Goal: Navigation & Orientation: Find specific page/section

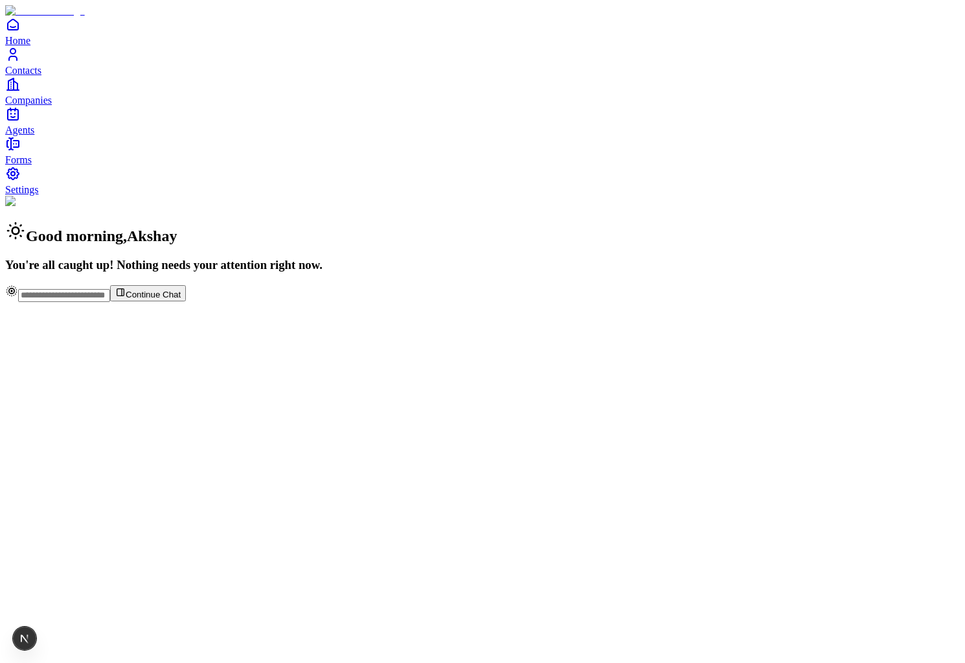
click at [36, 76] on link "Contacts" at bounding box center [482, 61] width 955 height 29
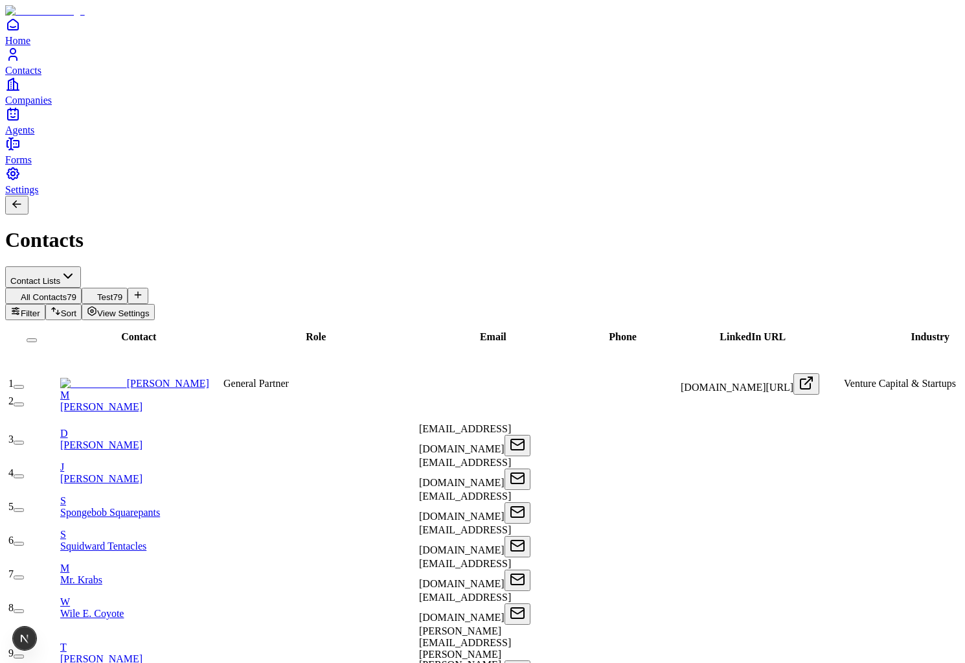
click at [150, 308] on span "View Settings" at bounding box center [123, 313] width 52 height 10
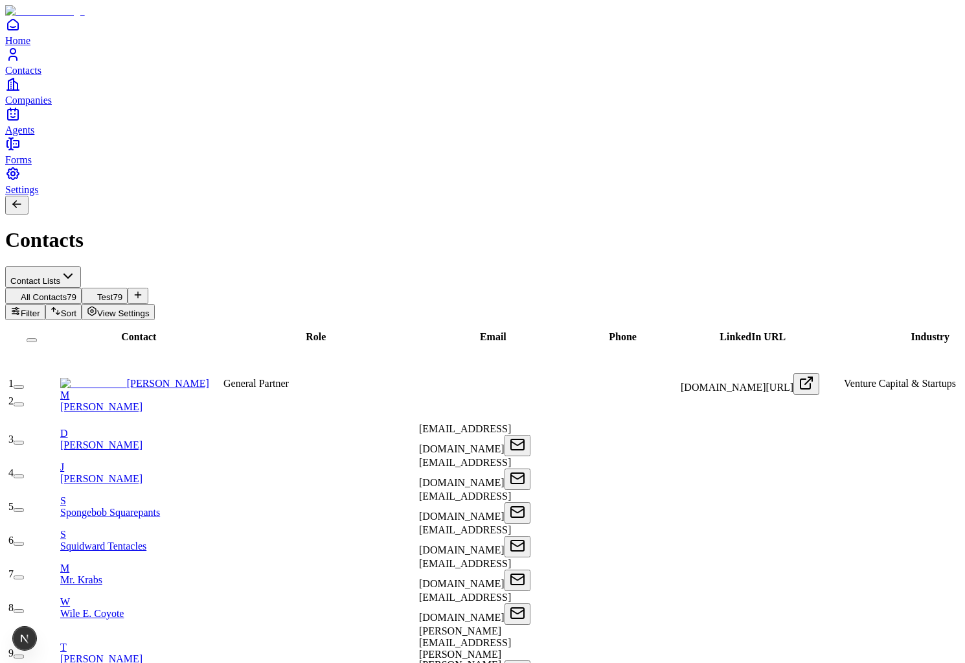
click at [150, 308] on span "View Settings" at bounding box center [123, 313] width 52 height 10
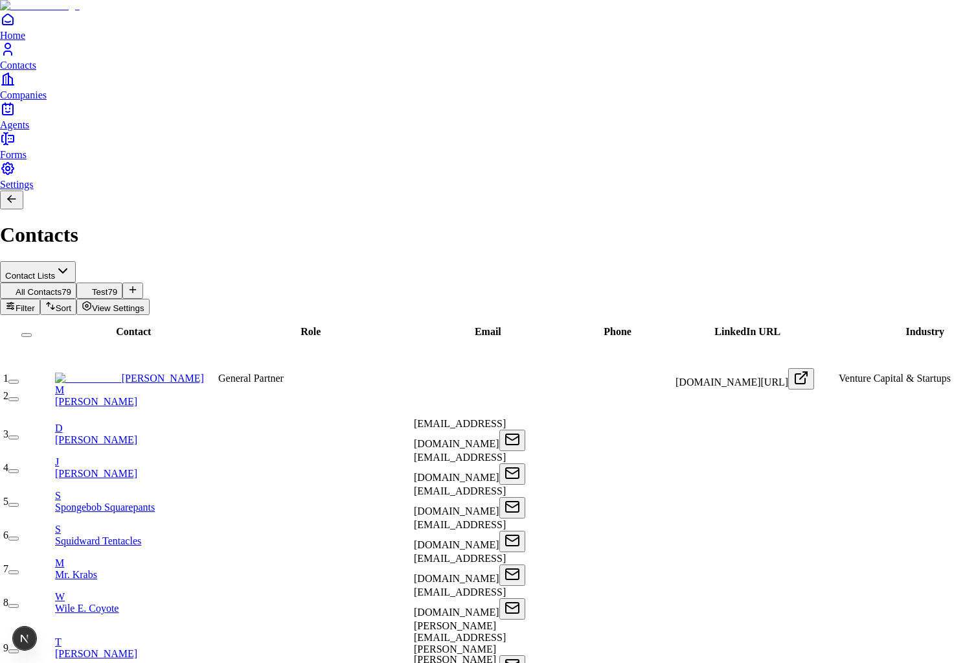
scroll to position [33, 0]
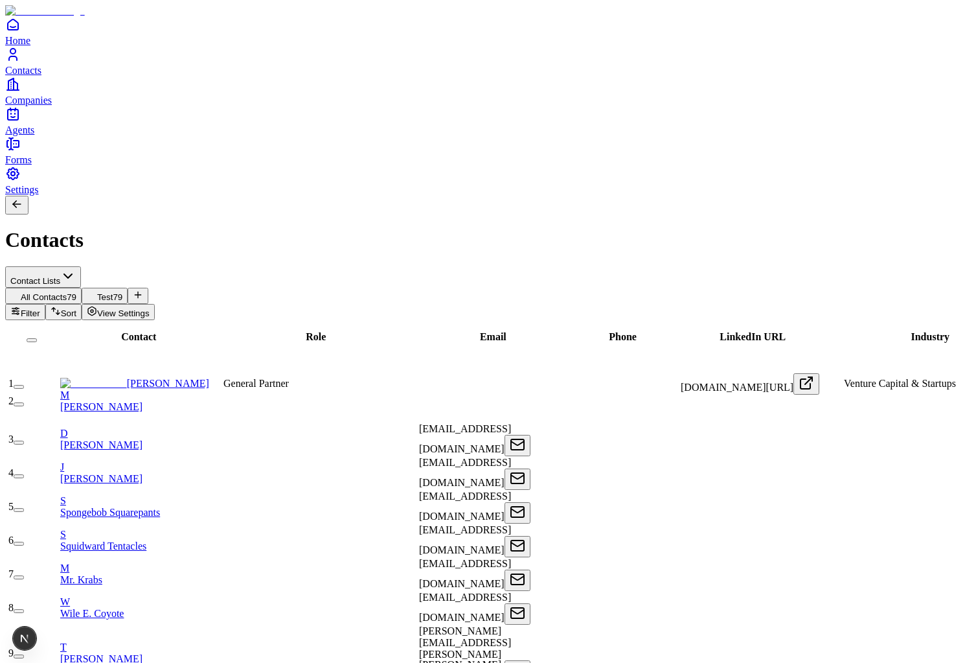
click at [29, 106] on link "Companies" at bounding box center [482, 90] width 955 height 29
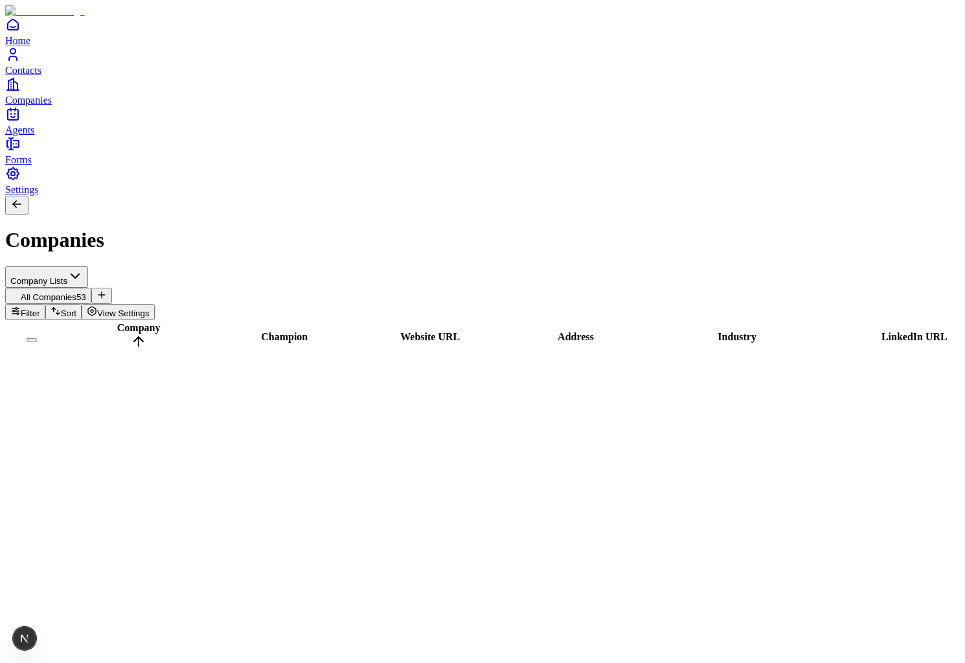
scroll to position [1262, 0]
click at [16, 30] on icon "Home" at bounding box center [13, 24] width 10 height 10
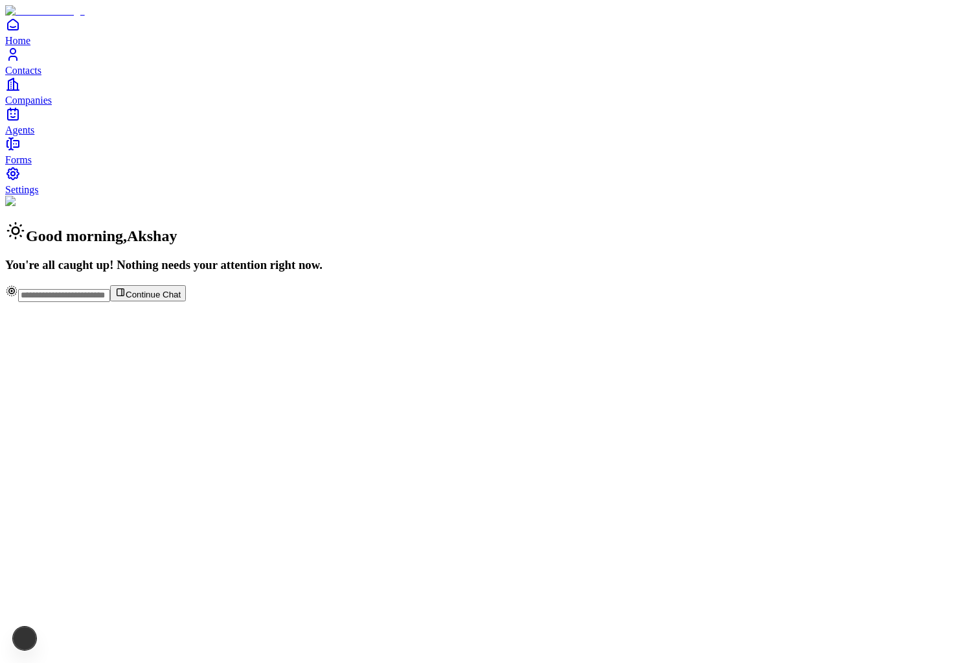
click at [33, 76] on link "Contacts" at bounding box center [482, 61] width 955 height 29
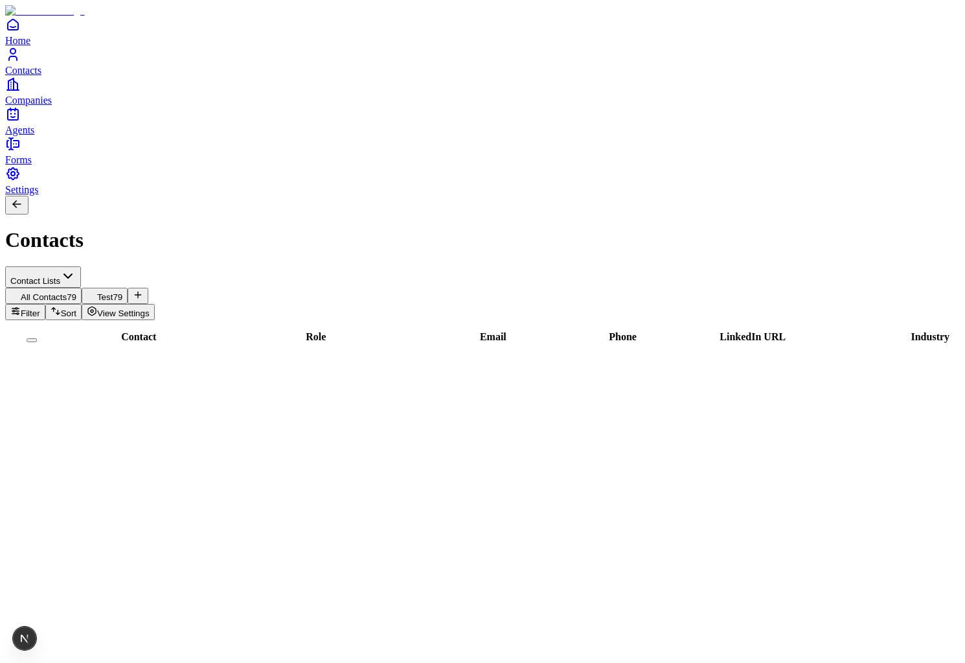
scroll to position [1412, 0]
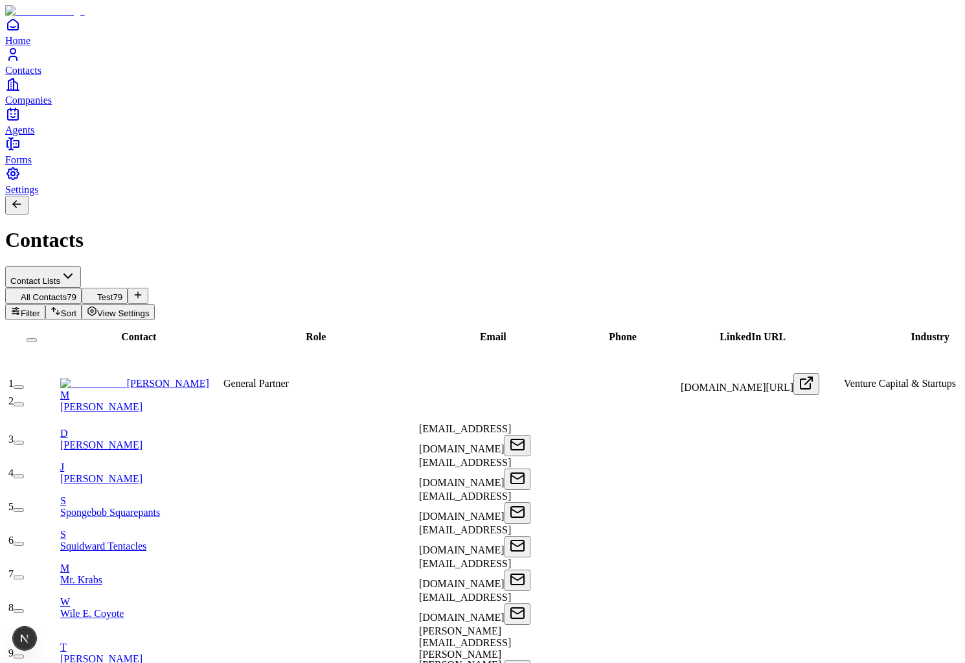
click at [154, 378] on link "[PERSON_NAME]" at bounding box center [134, 383] width 149 height 11
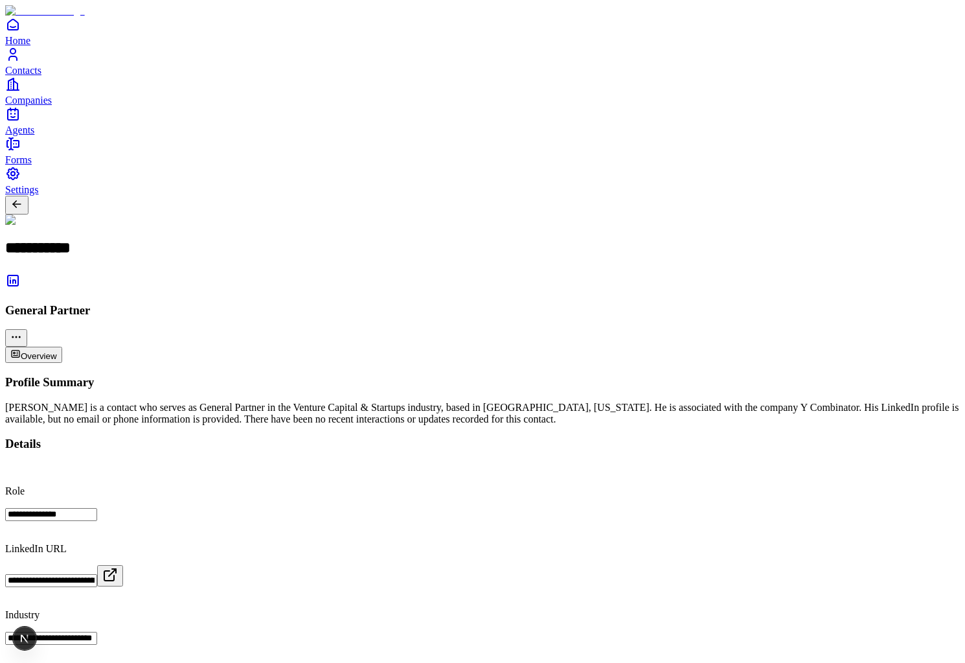
click at [34, 135] on span "Agents" at bounding box center [19, 129] width 29 height 11
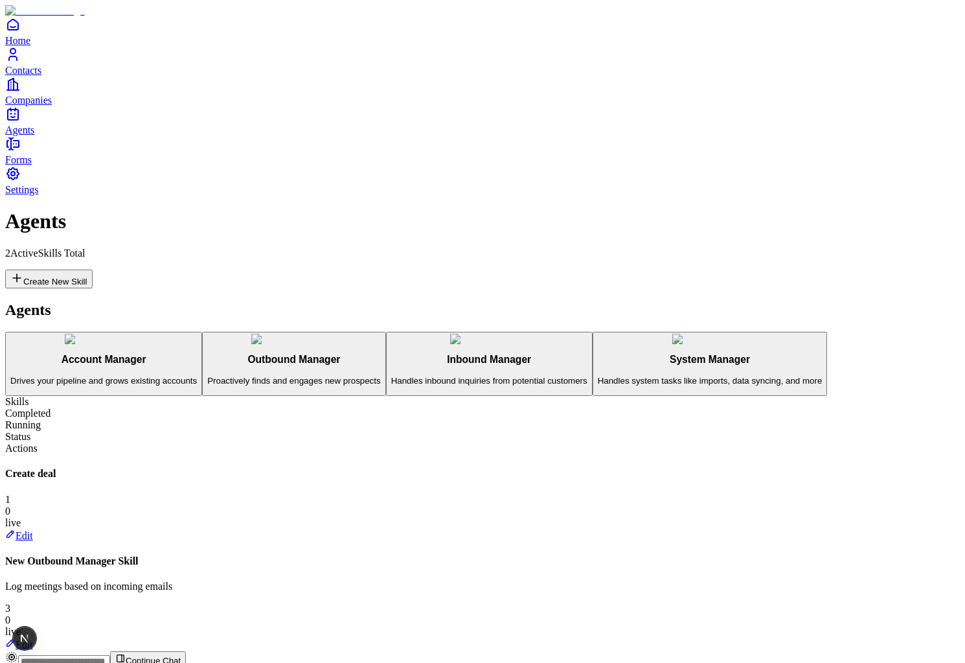
click at [202, 332] on button "Account Manager Drives your pipeline and grows existing accounts" at bounding box center [103, 364] width 197 height 65
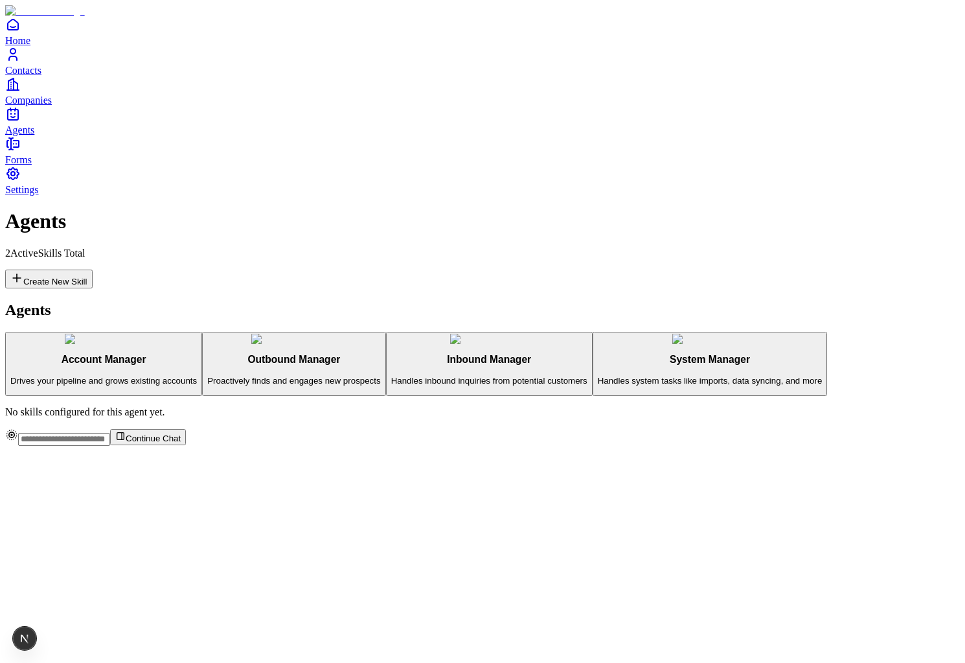
click at [207, 354] on h3 "Outbound Manager" at bounding box center [293, 360] width 173 height 12
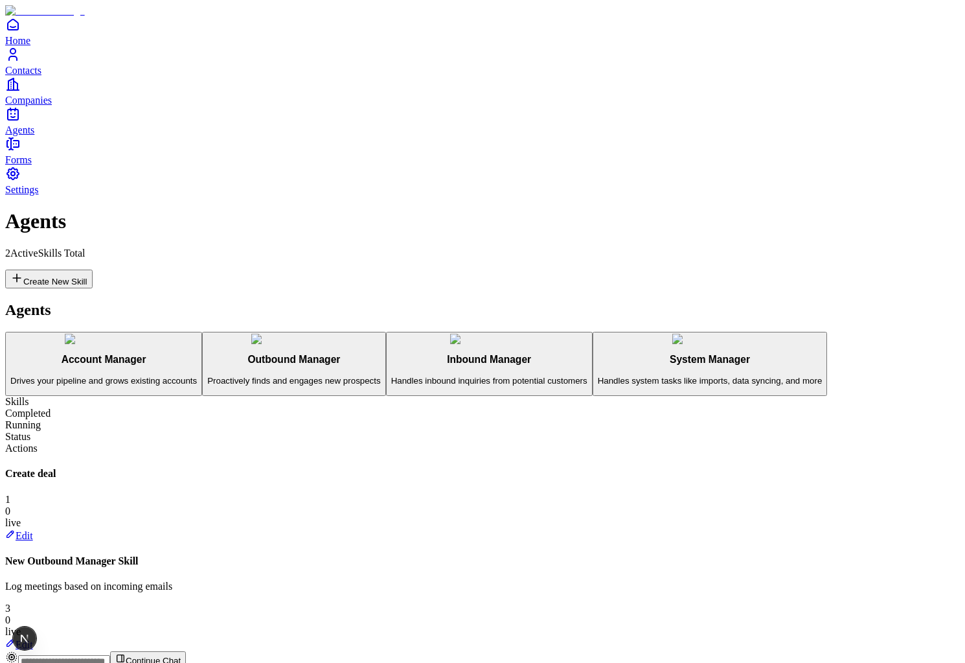
click at [33, 639] on link "Edit" at bounding box center [19, 644] width 28 height 11
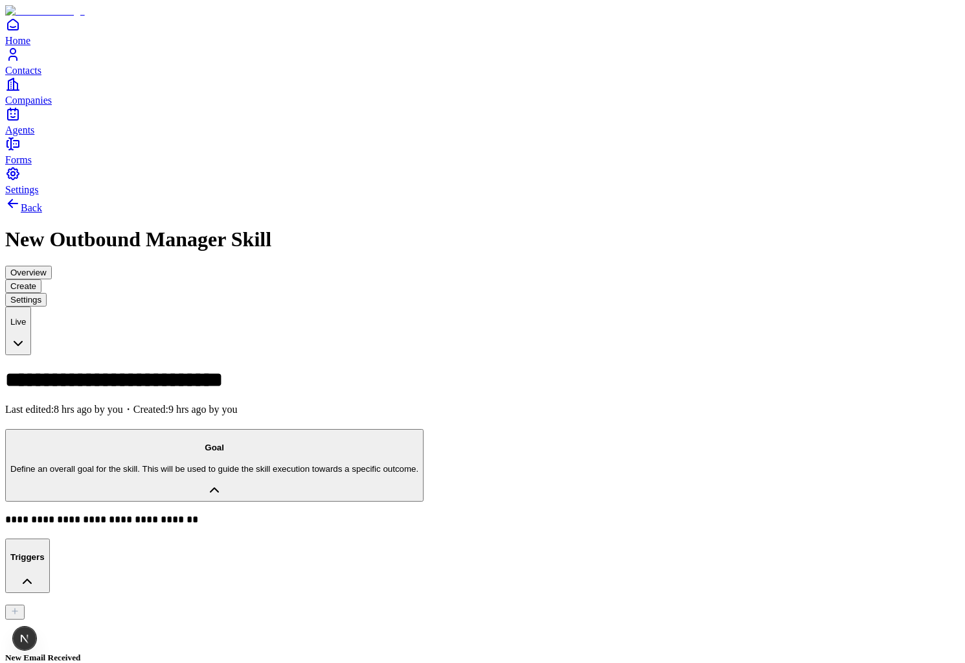
click at [29, 76] on link "Contacts" at bounding box center [482, 61] width 955 height 29
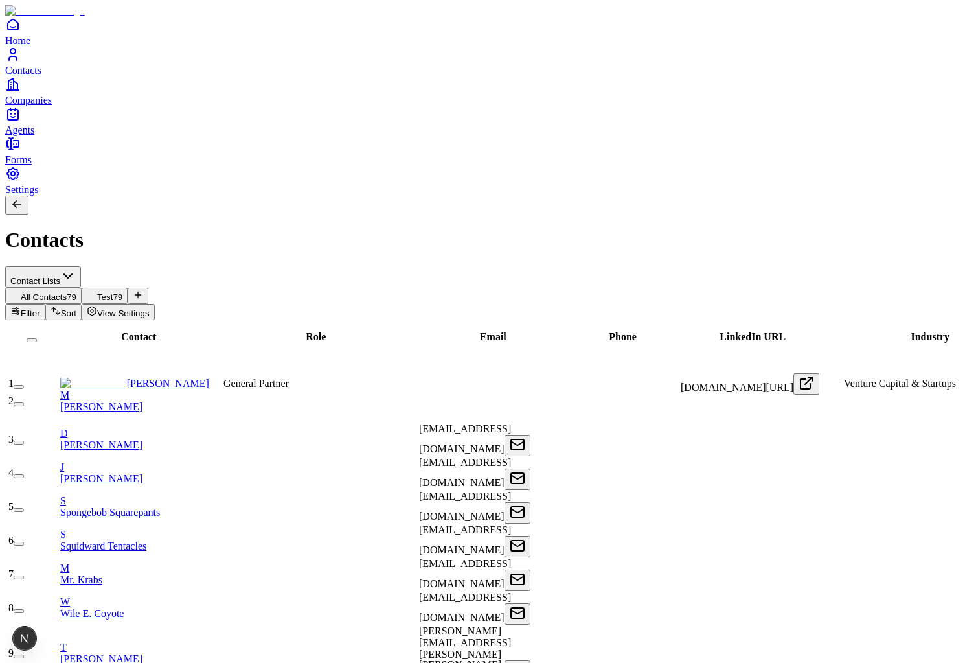
scroll to position [0, 893]
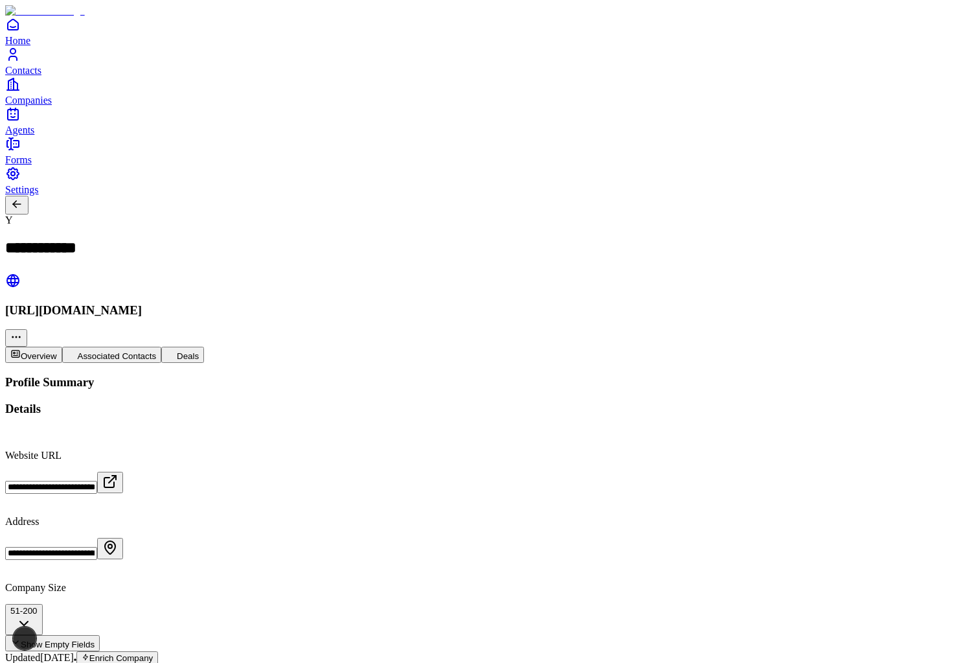
click at [162, 347] on button "Associated Contacts" at bounding box center [112, 355] width 100 height 16
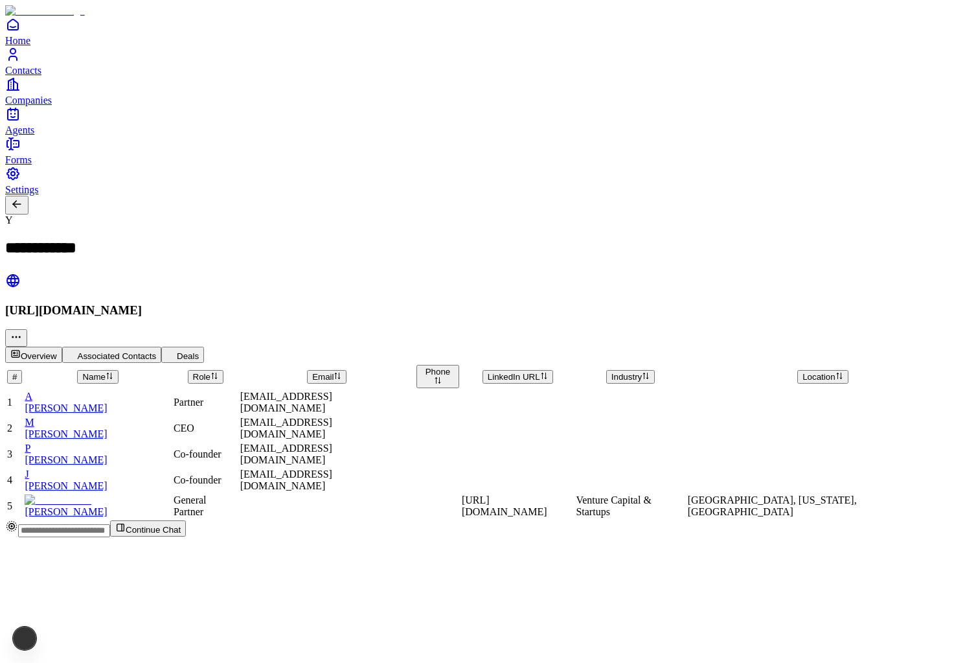
click at [204, 347] on button "Deals" at bounding box center [182, 355] width 43 height 16
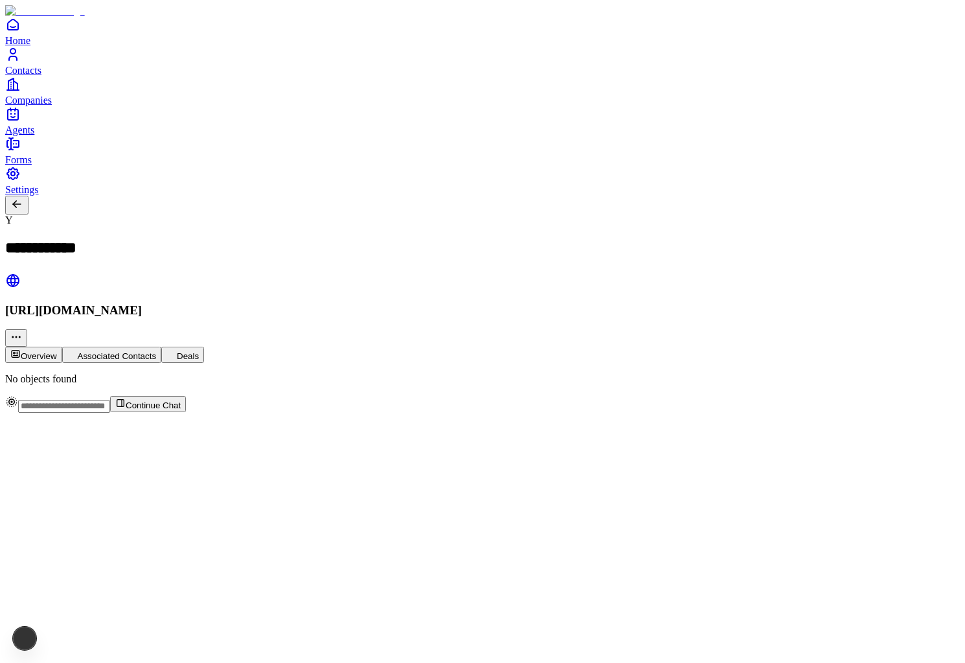
click at [162, 347] on button "Associated Contacts" at bounding box center [112, 355] width 100 height 16
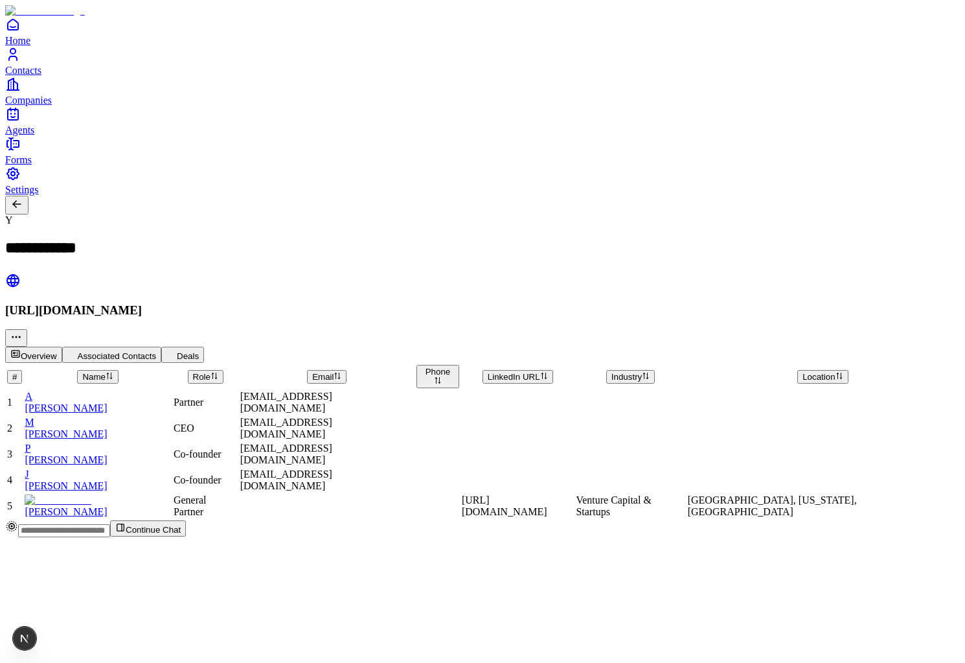
click at [62, 347] on button "Overview" at bounding box center [33, 355] width 57 height 16
